Goal: Navigation & Orientation: Understand site structure

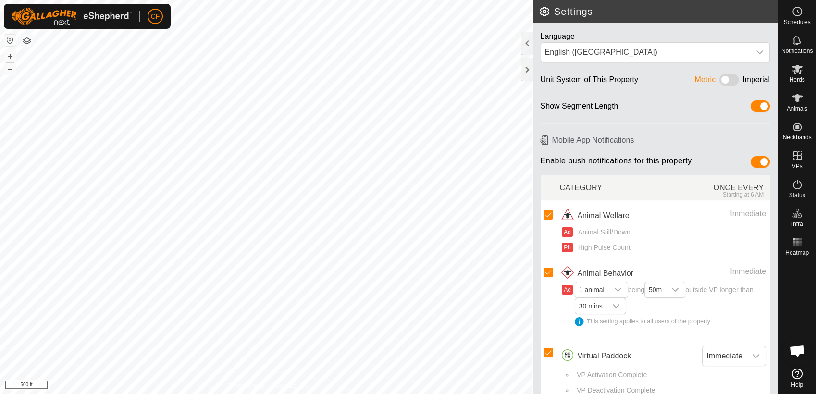
scroll to position [3624, 0]
click at [800, 378] on icon at bounding box center [797, 374] width 11 height 11
click at [793, 79] on span "Herds" at bounding box center [796, 80] width 15 height 6
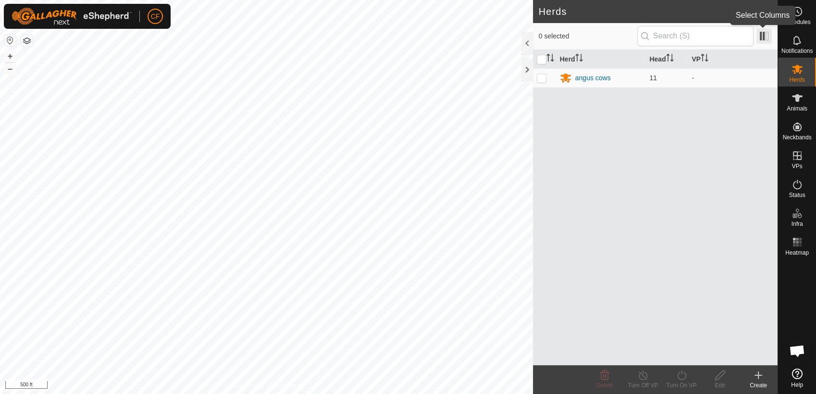
click at [768, 39] on span at bounding box center [764, 35] width 15 height 15
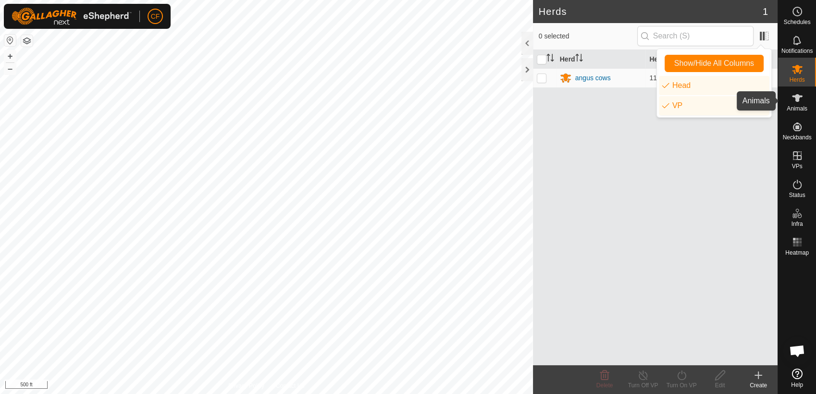
click at [796, 97] on icon at bounding box center [797, 98] width 11 height 8
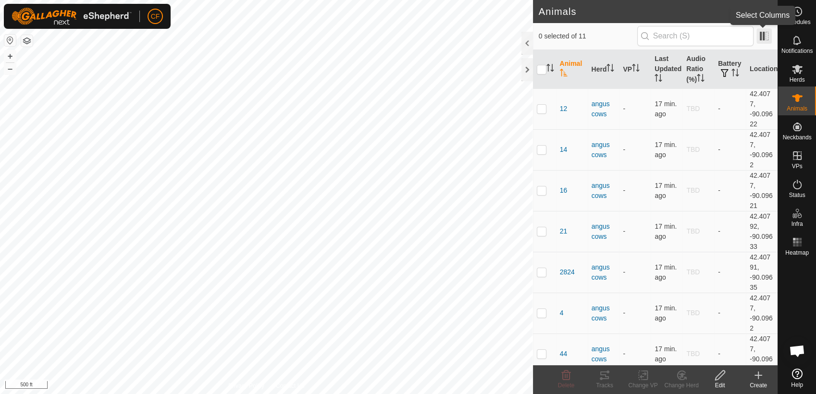
click at [762, 37] on span at bounding box center [764, 35] width 15 height 15
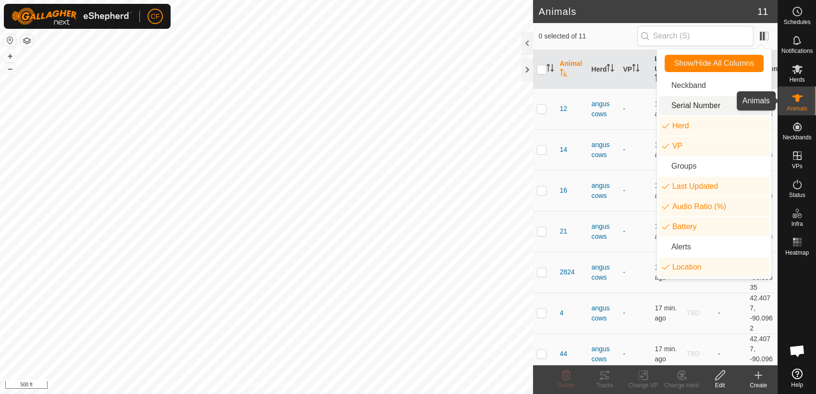
click at [798, 94] on icon at bounding box center [798, 98] width 12 height 12
